Goal: Task Accomplishment & Management: Use online tool/utility

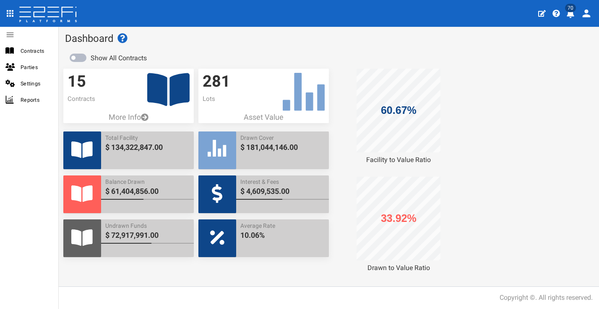
click at [573, 15] on icon "profile" at bounding box center [570, 14] width 8 height 8
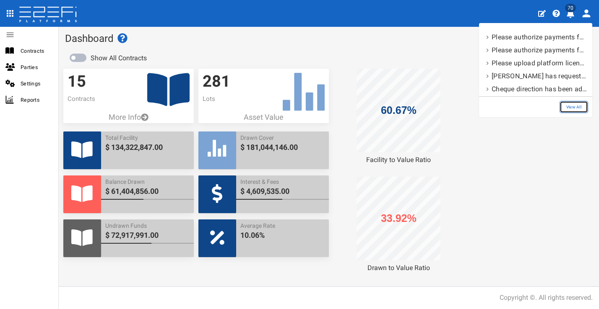
click at [575, 107] on link "View All" at bounding box center [573, 107] width 29 height 12
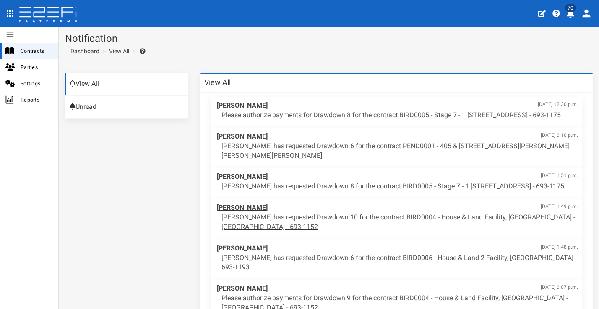
click at [407, 213] on span "Aaron Faull Sept. 30, 2025, 1:49 p.m." at bounding box center [397, 208] width 361 height 10
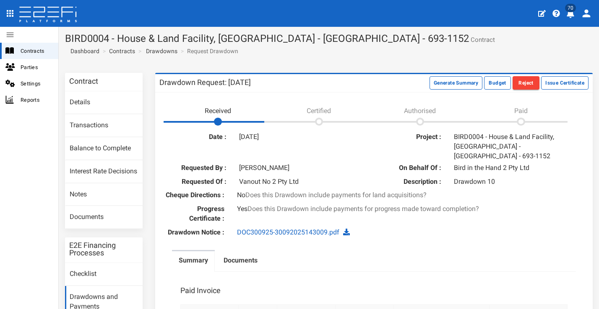
click at [405, 228] on div "DOC300925-30092025143009.pdf" at bounding box center [338, 233] width 215 height 10
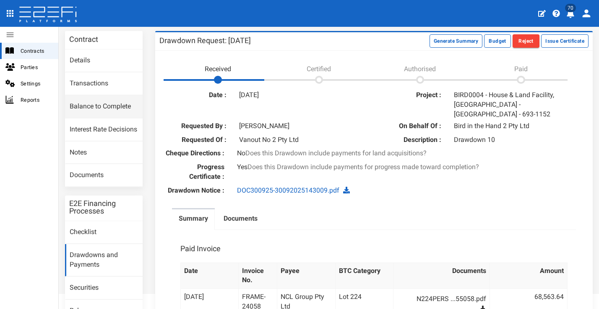
scroll to position [-1, 0]
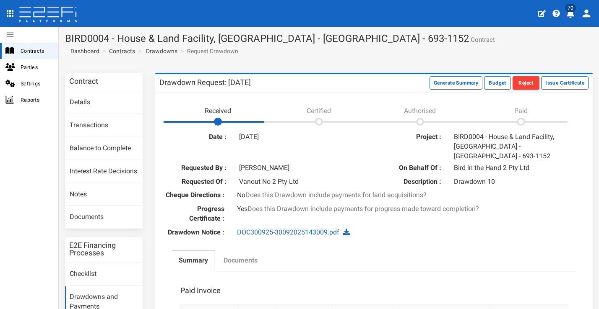
click at [239, 256] on label "Documents" at bounding box center [240, 261] width 34 height 10
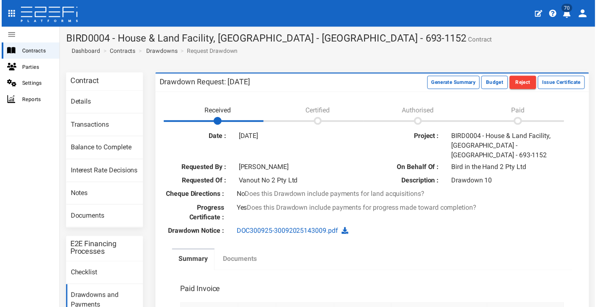
scroll to position [0, 0]
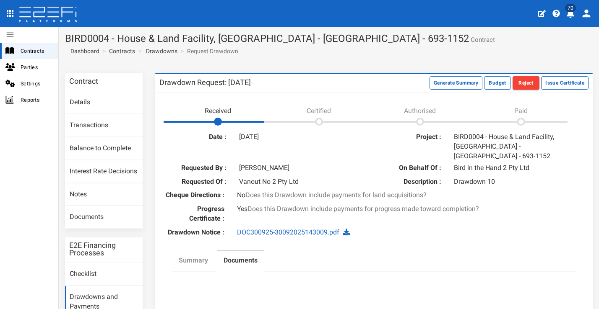
click at [204, 256] on label "Summary" at bounding box center [193, 261] width 29 height 10
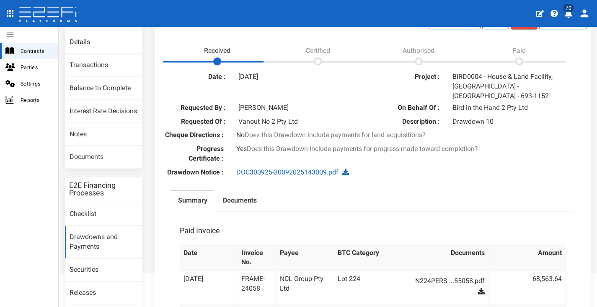
scroll to position [73, 0]
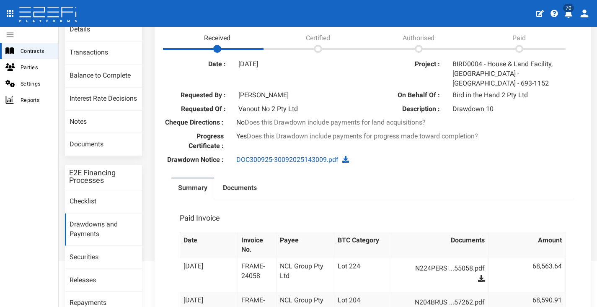
click at [467, 149] on div "Progress Certificate : Yes Does this Drawdown include payments for progress mad…" at bounding box center [373, 142] width 428 height 21
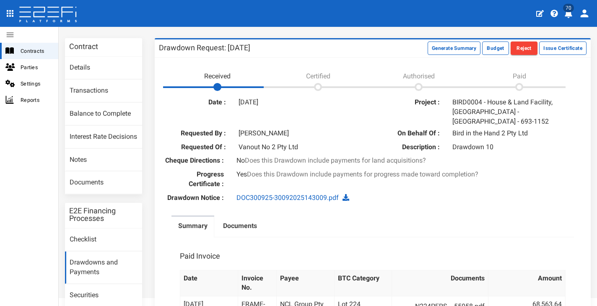
scroll to position [19, 0]
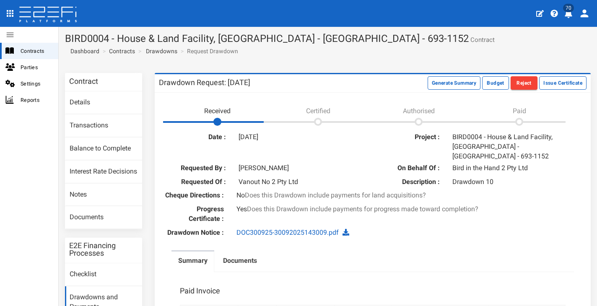
scroll to position [0, 0]
click at [562, 81] on button "Issue Certificate" at bounding box center [562, 82] width 47 height 13
click at [562, 82] on button "Issue Certificate" at bounding box center [562, 82] width 47 height 13
click at [412, 231] on div "DOC300925-30092025143009.pdf" at bounding box center [337, 233] width 214 height 10
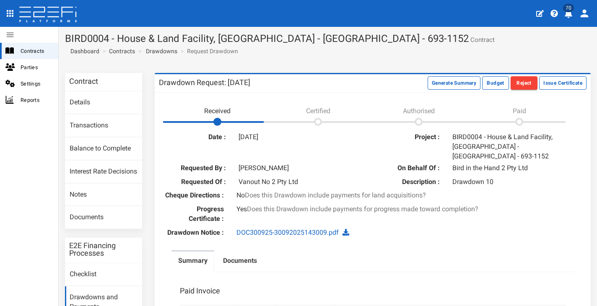
click at [571, 14] on icon "profile" at bounding box center [569, 14] width 8 height 8
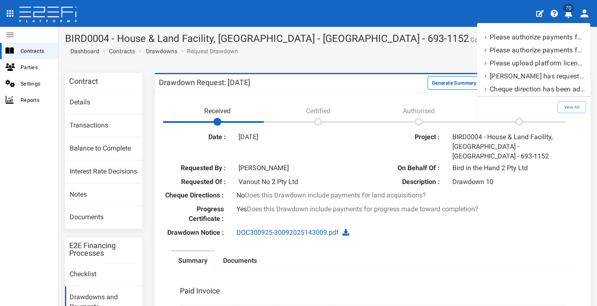
click at [567, 101] on div "View All" at bounding box center [533, 107] width 113 height 21
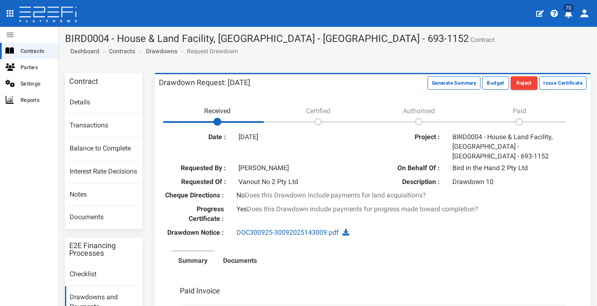
click at [568, 12] on span "70" at bounding box center [568, 8] width 11 height 8
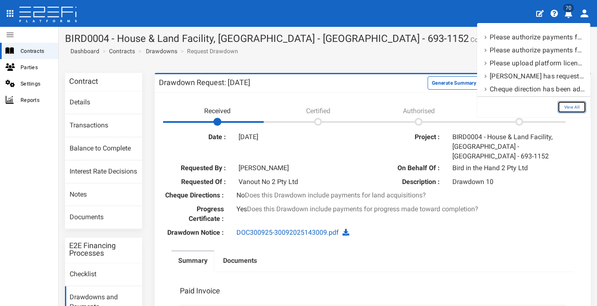
click at [573, 109] on link "View All" at bounding box center [572, 107] width 29 height 12
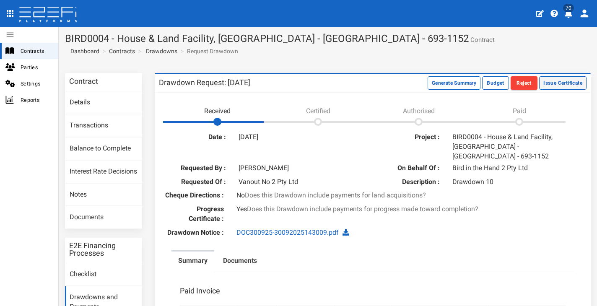
click at [573, 81] on button "Issue Certificate" at bounding box center [562, 82] width 47 height 13
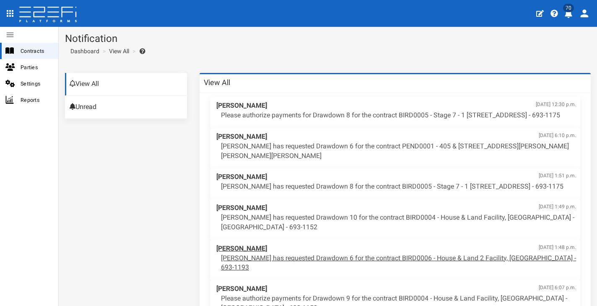
click at [435, 267] on p "Aaron Faull has requested Drawdown 6 for the contract BIRD0006 - House & Land 2…" at bounding box center [398, 263] width 355 height 19
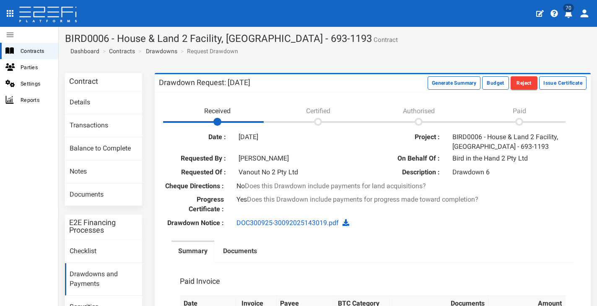
click at [439, 261] on ul "Summary Documents" at bounding box center [372, 252] width 402 height 22
